Goal: Task Accomplishment & Management: Manage account settings

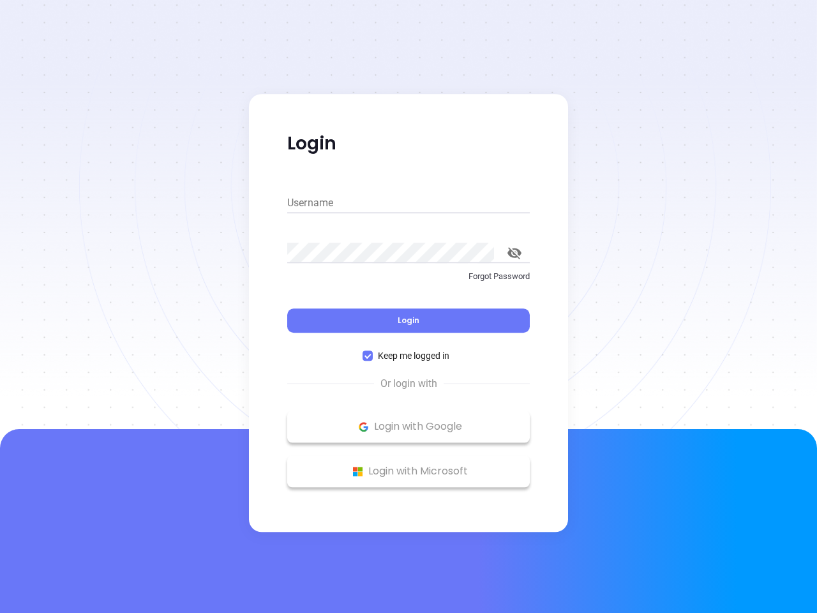
click at [409, 307] on div "Login" at bounding box center [408, 313] width 243 height 40
click at [409, 203] on input "Username" at bounding box center [408, 203] width 243 height 20
click at [515, 253] on icon "toggle password visibility" at bounding box center [515, 253] width 14 height 12
click at [409, 321] on span "Login" at bounding box center [409, 320] width 22 height 11
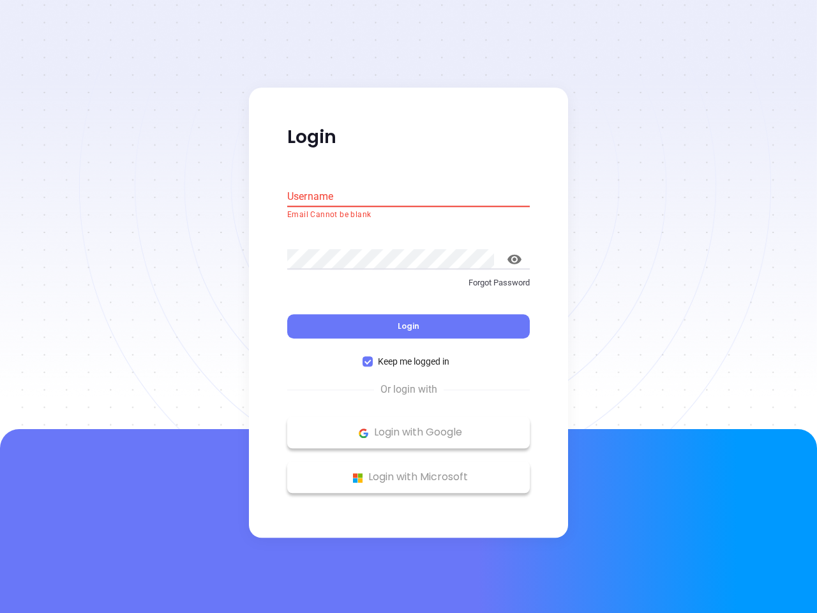
click at [409, 356] on span "Keep me logged in" at bounding box center [414, 362] width 82 height 14
click at [373, 357] on input "Keep me logged in" at bounding box center [368, 362] width 10 height 10
checkbox input "false"
click at [409, 427] on p "Login with Google" at bounding box center [409, 432] width 230 height 19
click at [409, 471] on p "Login with Microsoft" at bounding box center [409, 477] width 230 height 19
